Goal: Information Seeking & Learning: Learn about a topic

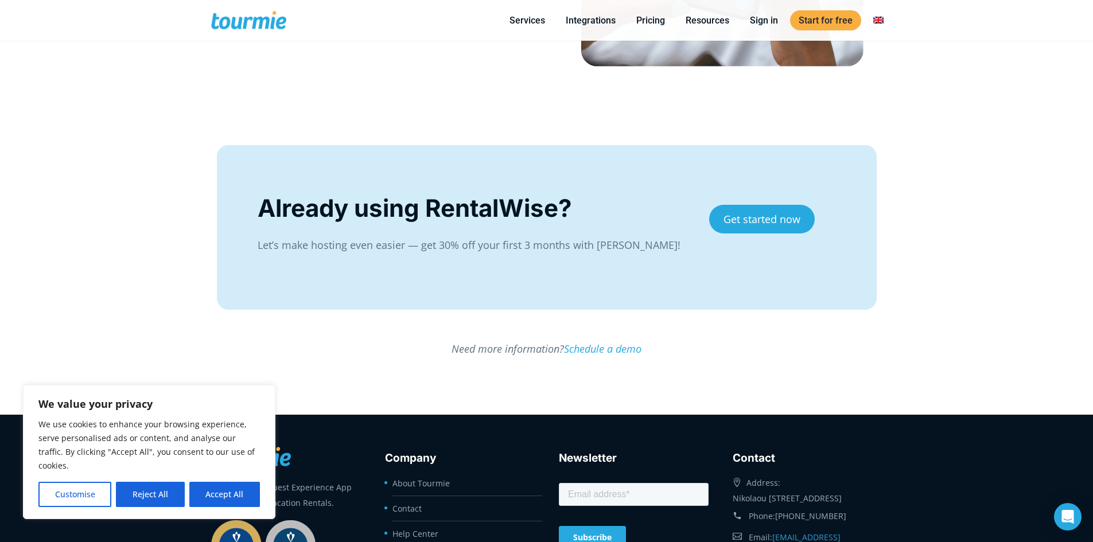
scroll to position [2118, 0]
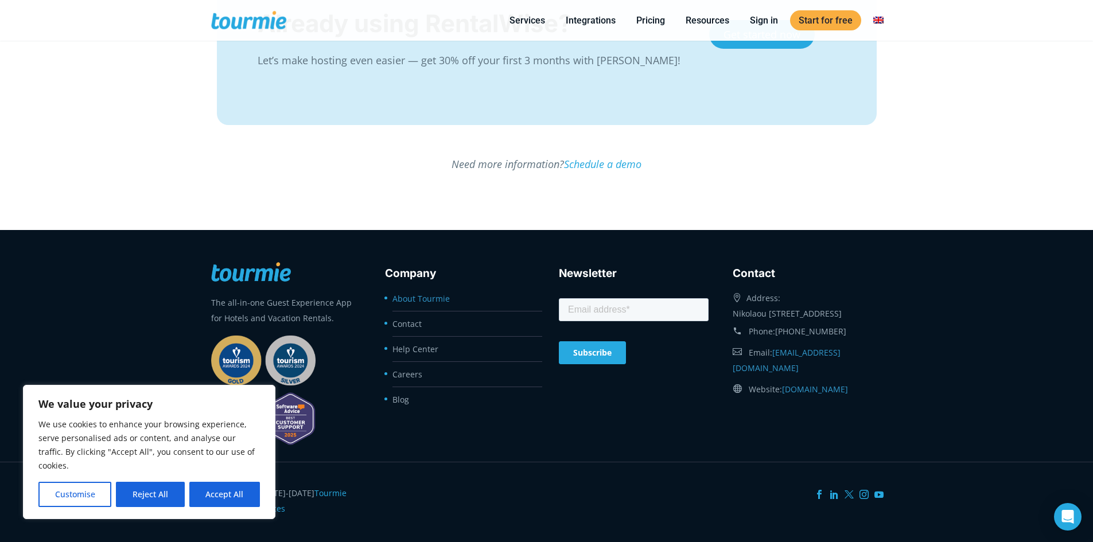
click at [434, 299] on link "About Tourmie" at bounding box center [420, 298] width 57 height 11
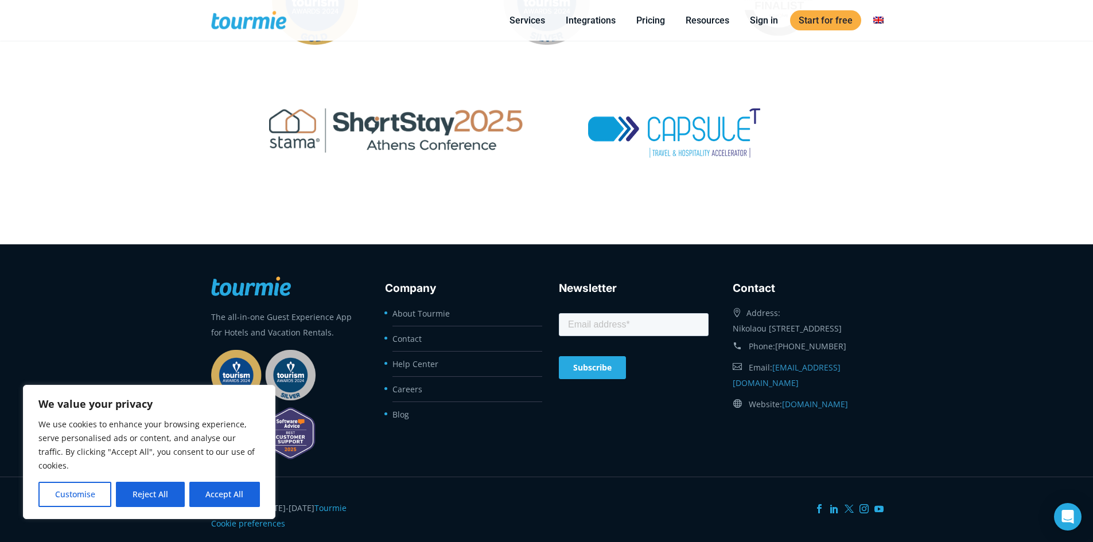
scroll to position [2069, 0]
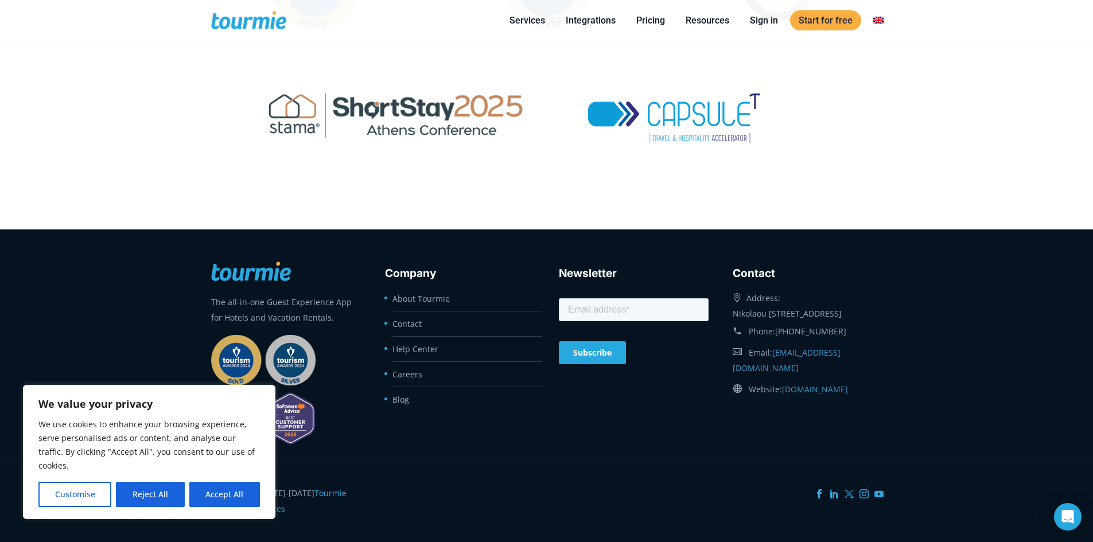
click at [280, 271] on link at bounding box center [251, 272] width 80 height 11
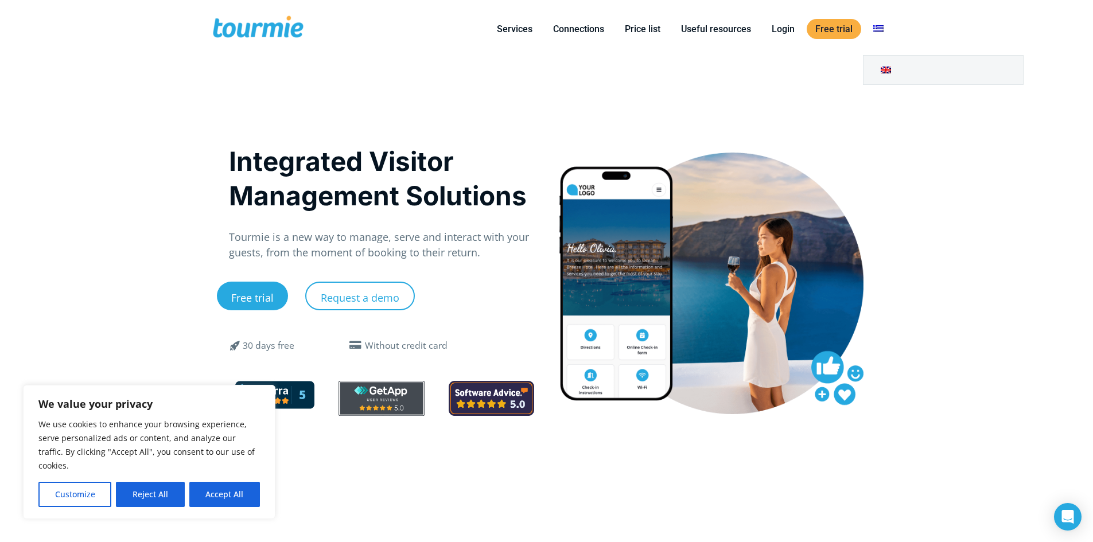
click at [878, 29] on link at bounding box center [878, 29] width 28 height 14
click at [890, 69] on link at bounding box center [942, 70] width 159 height 29
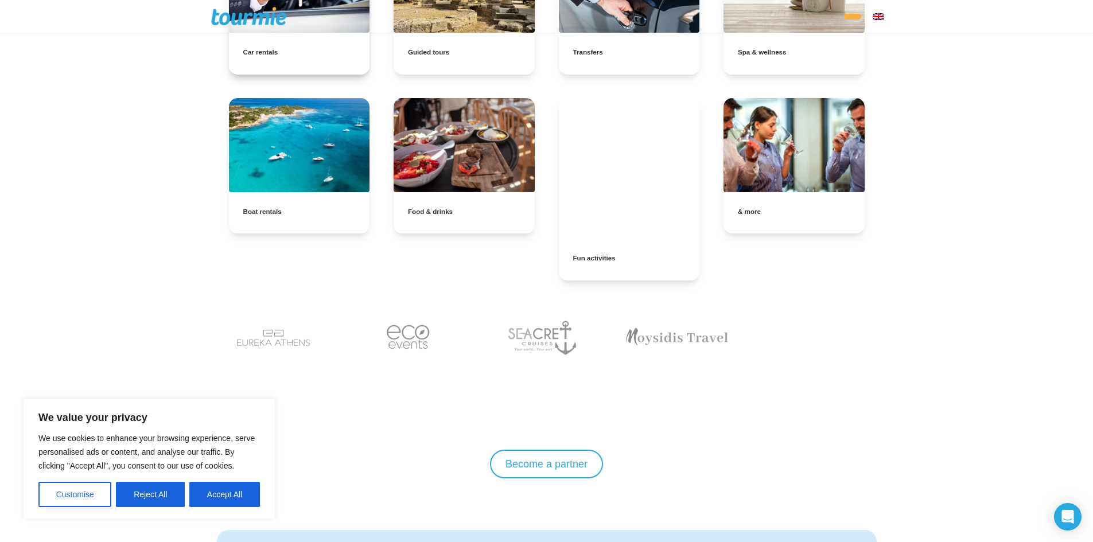
scroll to position [3830, 0]
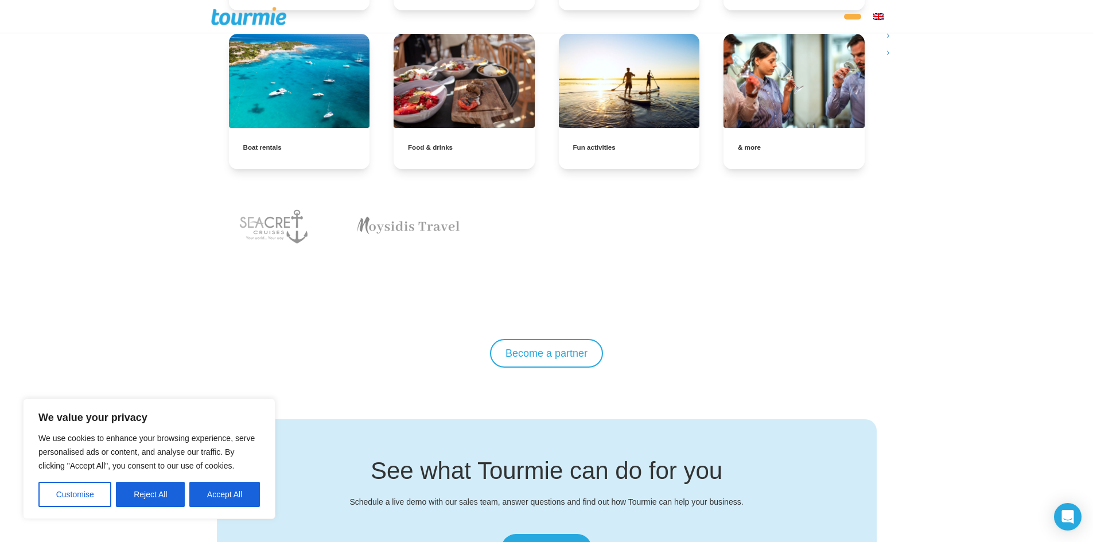
click at [899, 44] on link "Online Check-in" at bounding box center [979, 35] width 161 height 17
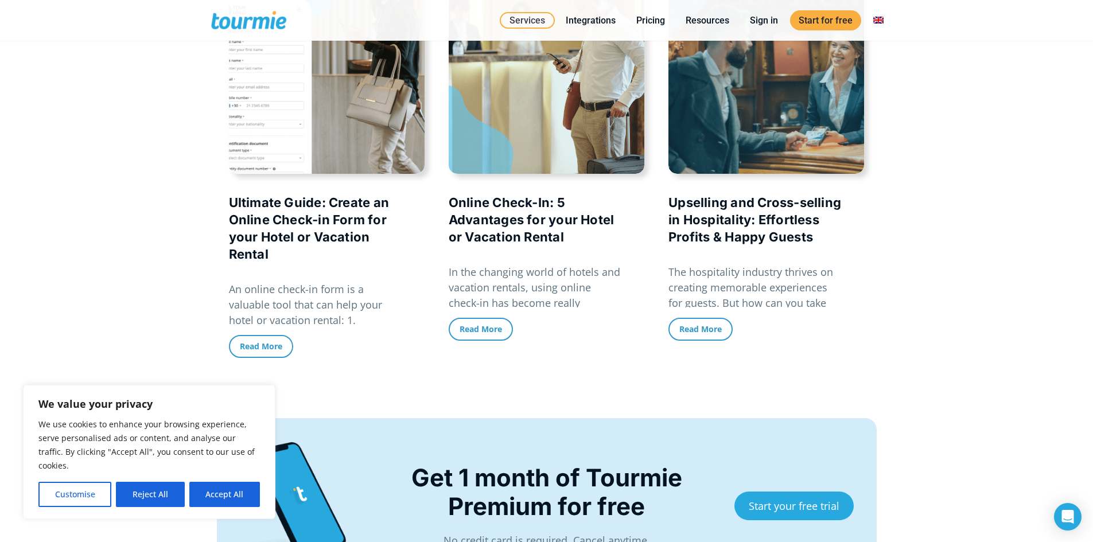
scroll to position [2496, 0]
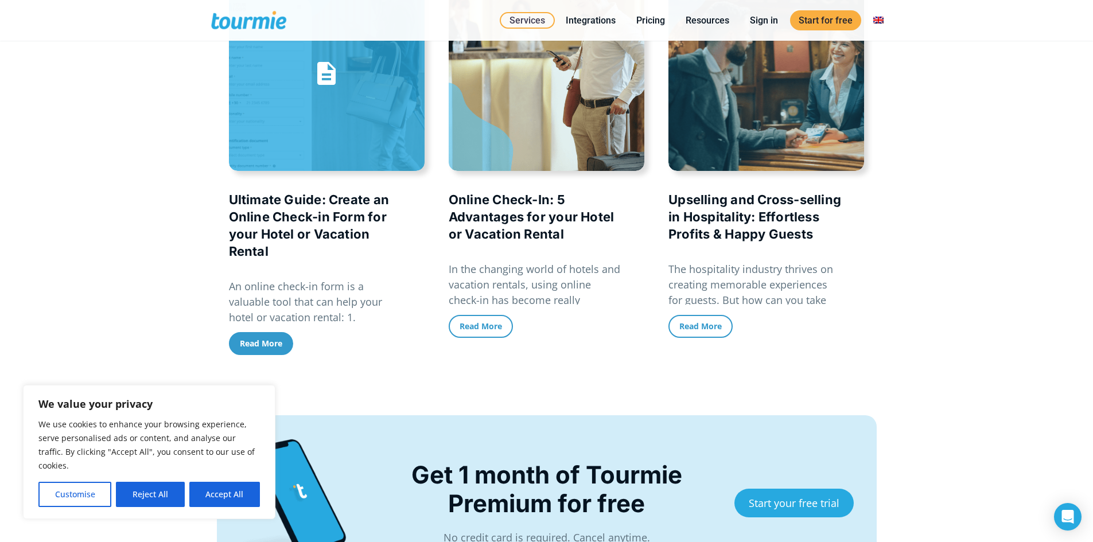
click at [267, 343] on span "Read More" at bounding box center [261, 343] width 42 height 11
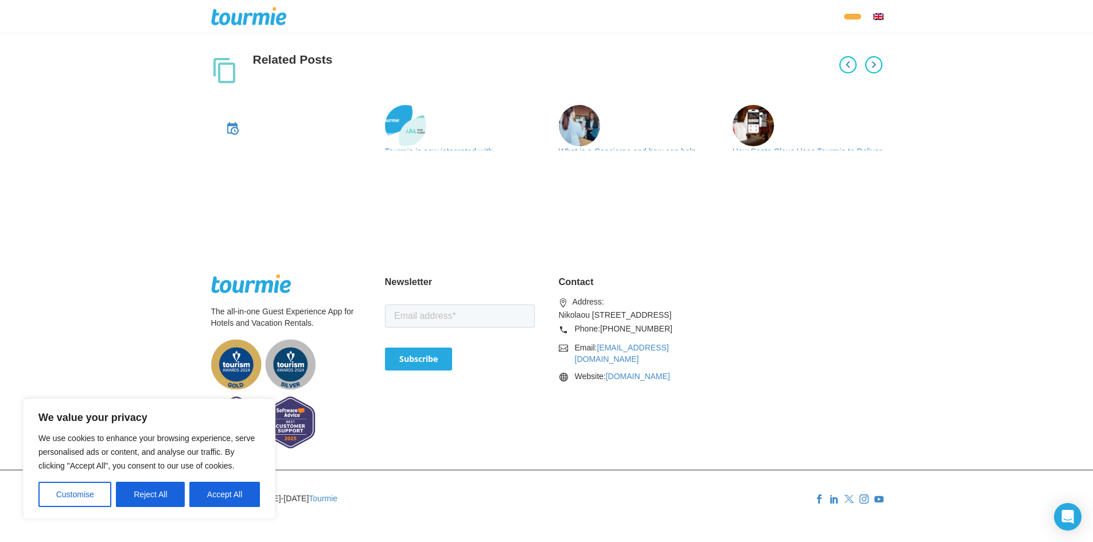
scroll to position [2929, 0]
click at [471, 167] on link "Tourmie is now integrated with HotelAvailabilities" at bounding box center [439, 157] width 108 height 21
